Goal: Task Accomplishment & Management: Manage account settings

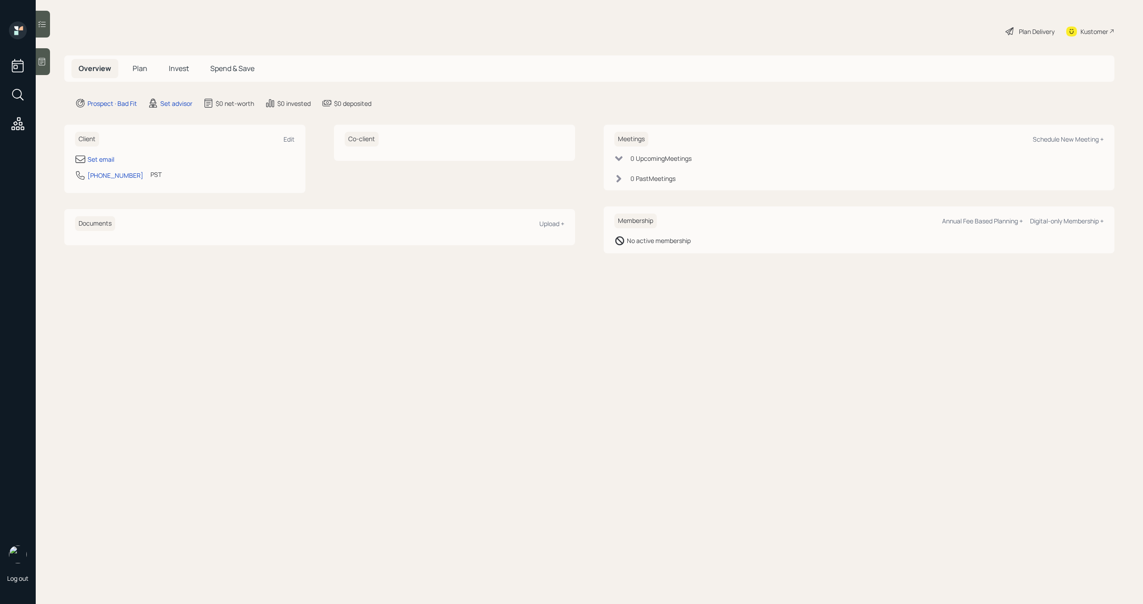
click at [142, 69] on span "Plan" at bounding box center [140, 68] width 15 height 10
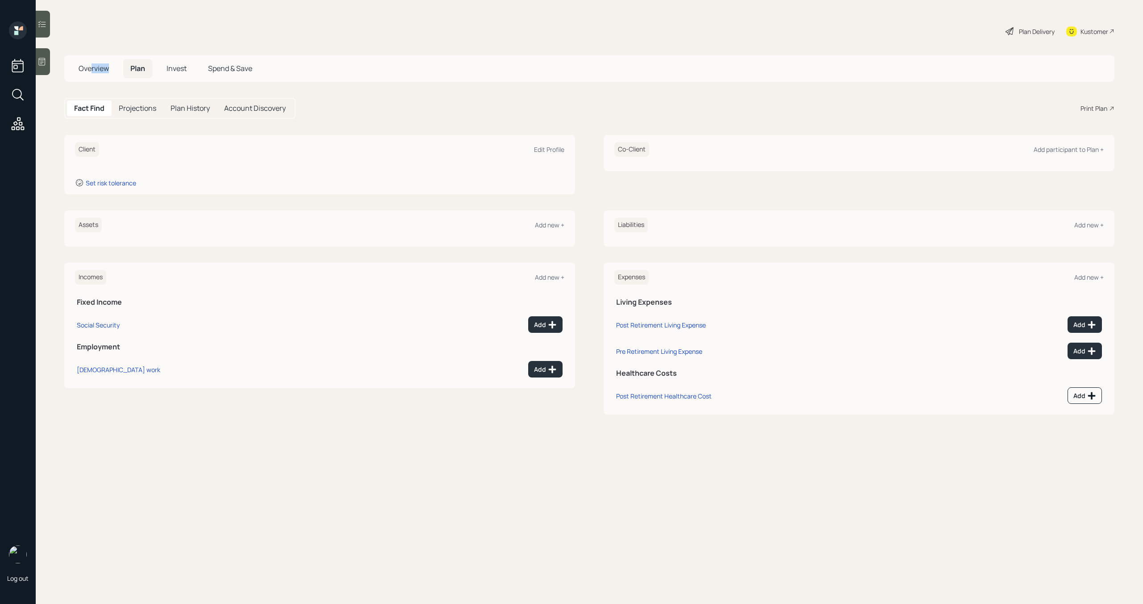
click at [90, 73] on h5 "Overview" at bounding box center [93, 68] width 45 height 19
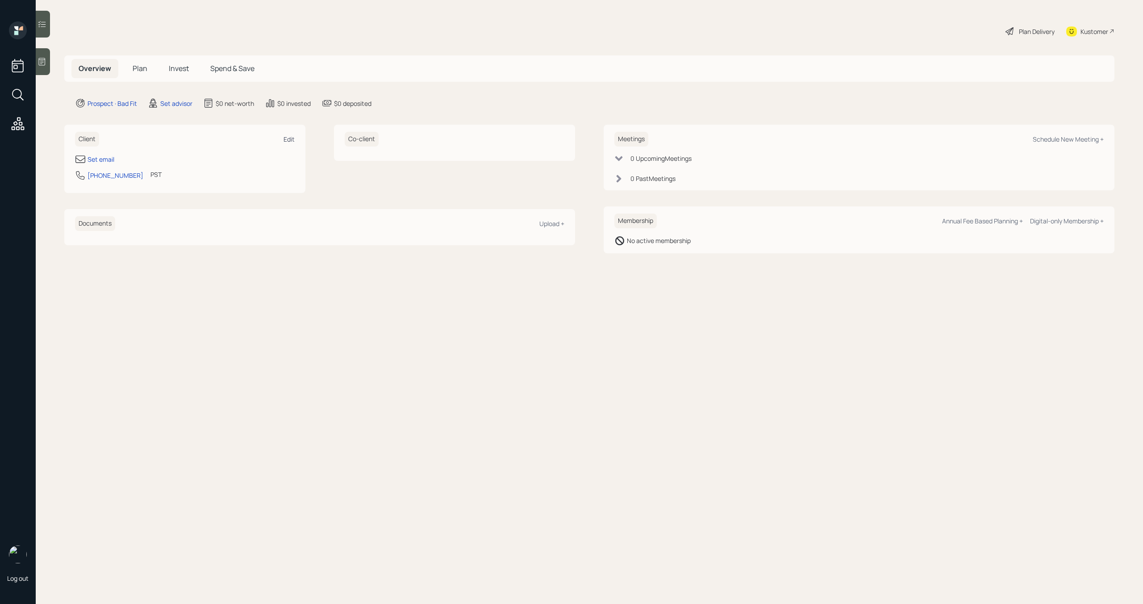
click at [285, 140] on div "Edit" at bounding box center [289, 139] width 11 height 8
select select "America/Los_Angeles"
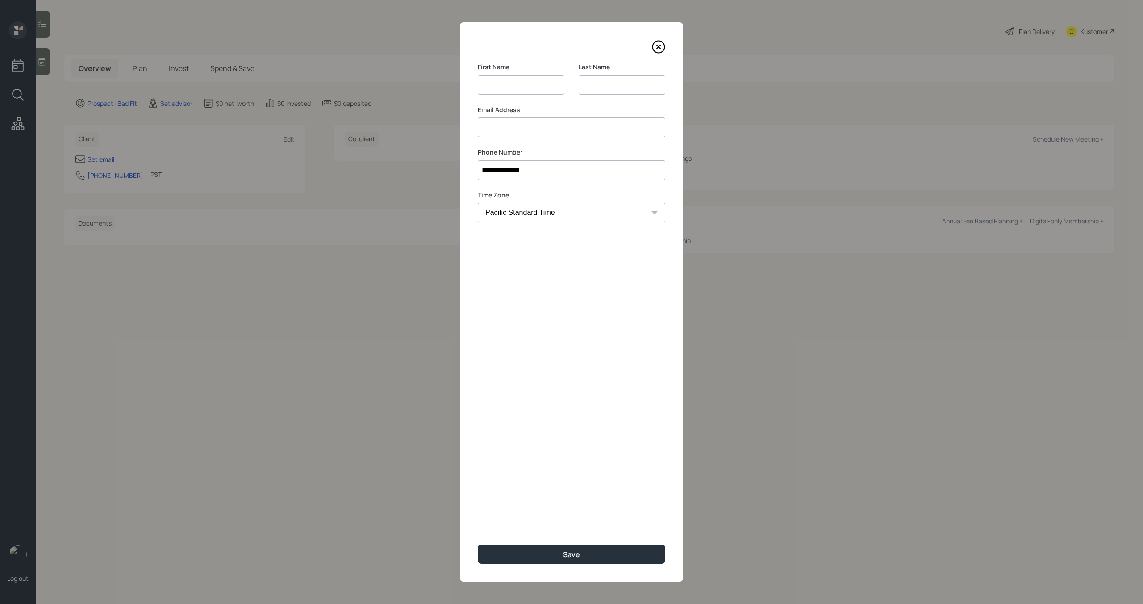
click at [499, 85] on input at bounding box center [521, 85] width 87 height 20
type input "[PERSON_NAME]"
click at [608, 84] on input at bounding box center [622, 85] width 87 height 20
type input "[PERSON_NAME]"
click at [584, 135] on input at bounding box center [572, 127] width 188 height 20
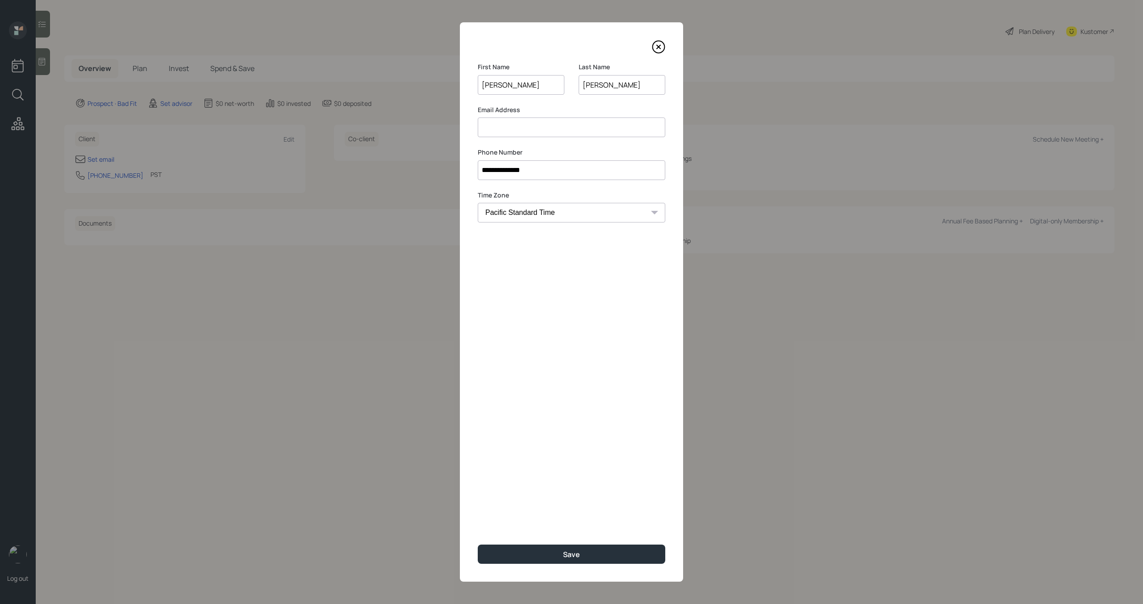
paste input "[EMAIL_ADDRESS][DOMAIN_NAME]"
type input "[EMAIL_ADDRESS][DOMAIN_NAME]"
click at [563, 561] on button "Save" at bounding box center [572, 553] width 188 height 19
